Goal: Task Accomplishment & Management: Complete application form

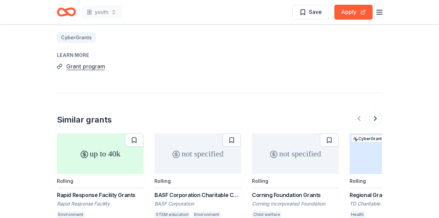
scroll to position [511, 0]
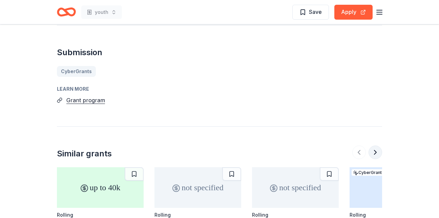
click at [375, 146] on button at bounding box center [375, 153] width 14 height 14
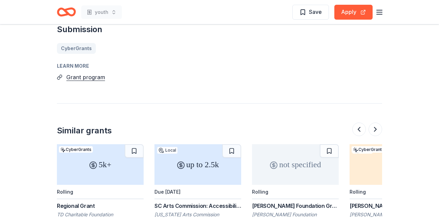
scroll to position [545, 0]
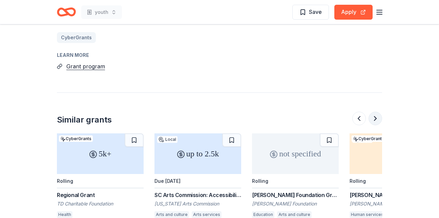
click at [375, 112] on button at bounding box center [375, 119] width 14 height 14
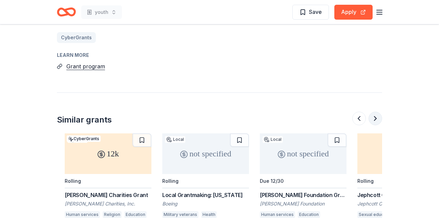
scroll to position [0, 585]
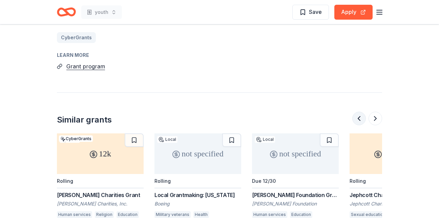
click at [361, 112] on button at bounding box center [359, 119] width 14 height 14
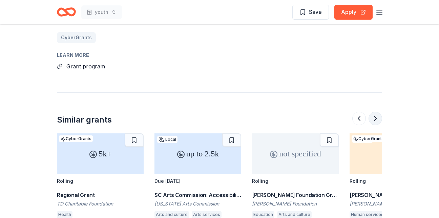
click at [373, 112] on button at bounding box center [375, 119] width 14 height 14
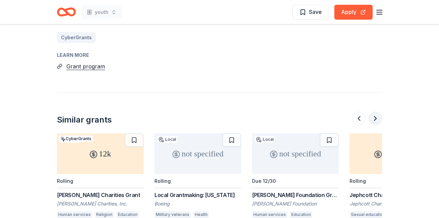
click at [374, 112] on button at bounding box center [375, 119] width 14 height 14
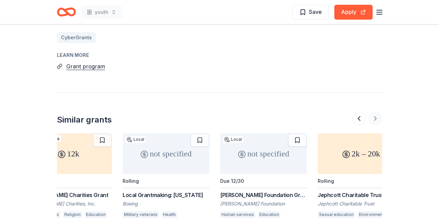
scroll to position [0, 639]
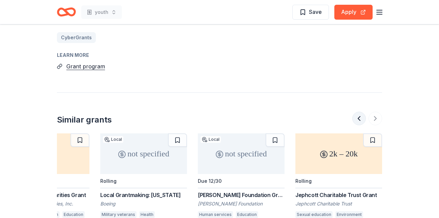
click at [354, 112] on button at bounding box center [359, 119] width 14 height 14
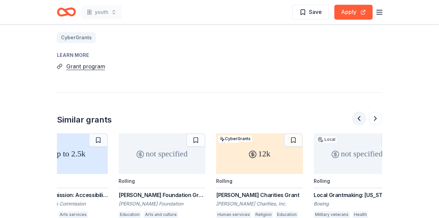
scroll to position [0, 390]
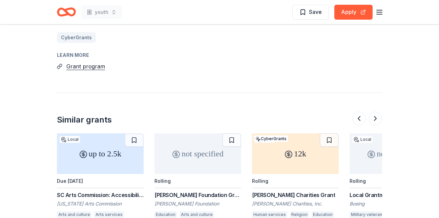
click at [188, 191] on div "[PERSON_NAME] Foundation Grant" at bounding box center [197, 195] width 87 height 8
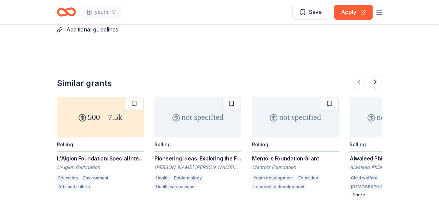
scroll to position [648, 0]
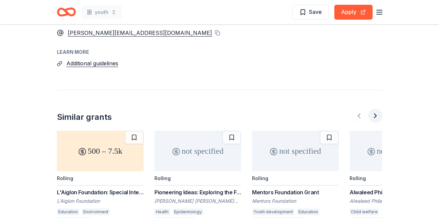
click at [371, 109] on button at bounding box center [375, 116] width 14 height 14
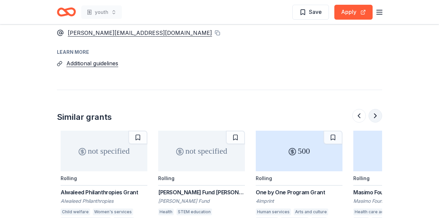
scroll to position [0, 293]
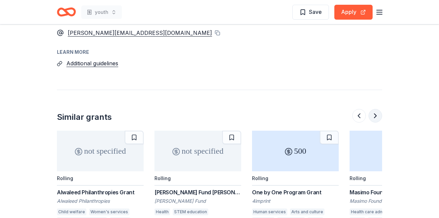
click at [371, 109] on button at bounding box center [375, 116] width 14 height 14
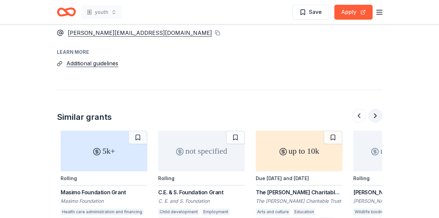
scroll to position [0, 585]
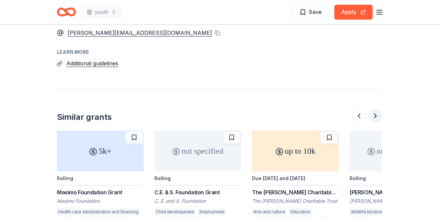
click at [371, 109] on button at bounding box center [375, 116] width 14 height 14
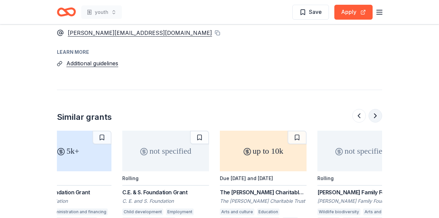
scroll to position [0, 639]
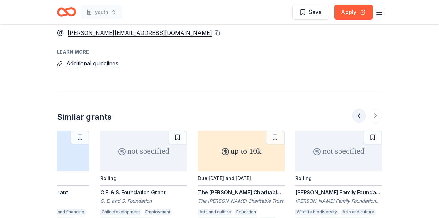
click at [357, 109] on button at bounding box center [359, 116] width 14 height 14
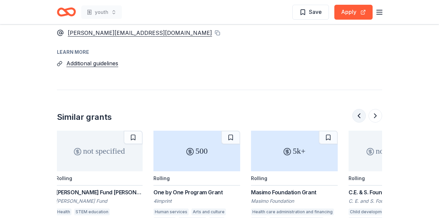
scroll to position [0, 390]
click at [359, 109] on button at bounding box center [359, 116] width 14 height 14
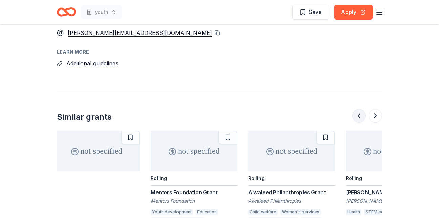
scroll to position [0, 98]
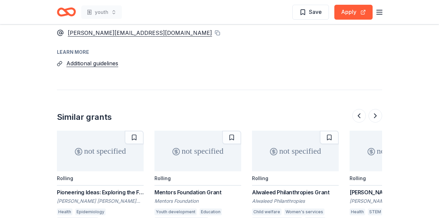
click at [366, 109] on div at bounding box center [367, 116] width 30 height 14
click at [365, 109] on button at bounding box center [359, 116] width 14 height 14
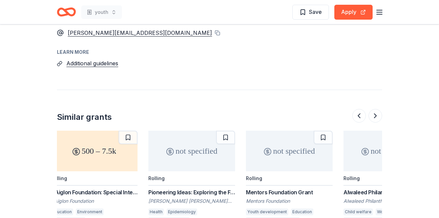
scroll to position [0, 0]
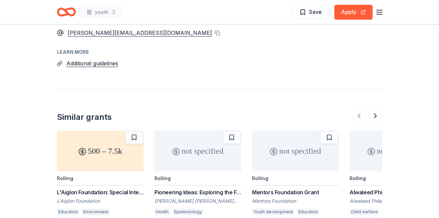
click at [101, 198] on div "L'Aiglon Foundation" at bounding box center [100, 201] width 87 height 7
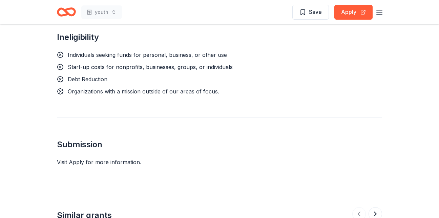
scroll to position [474, 0]
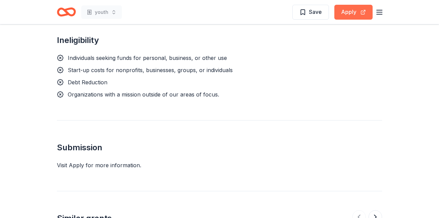
click at [354, 14] on button "Apply" at bounding box center [353, 12] width 38 height 15
